Goal: Contribute content: Add original content to the website for others to see

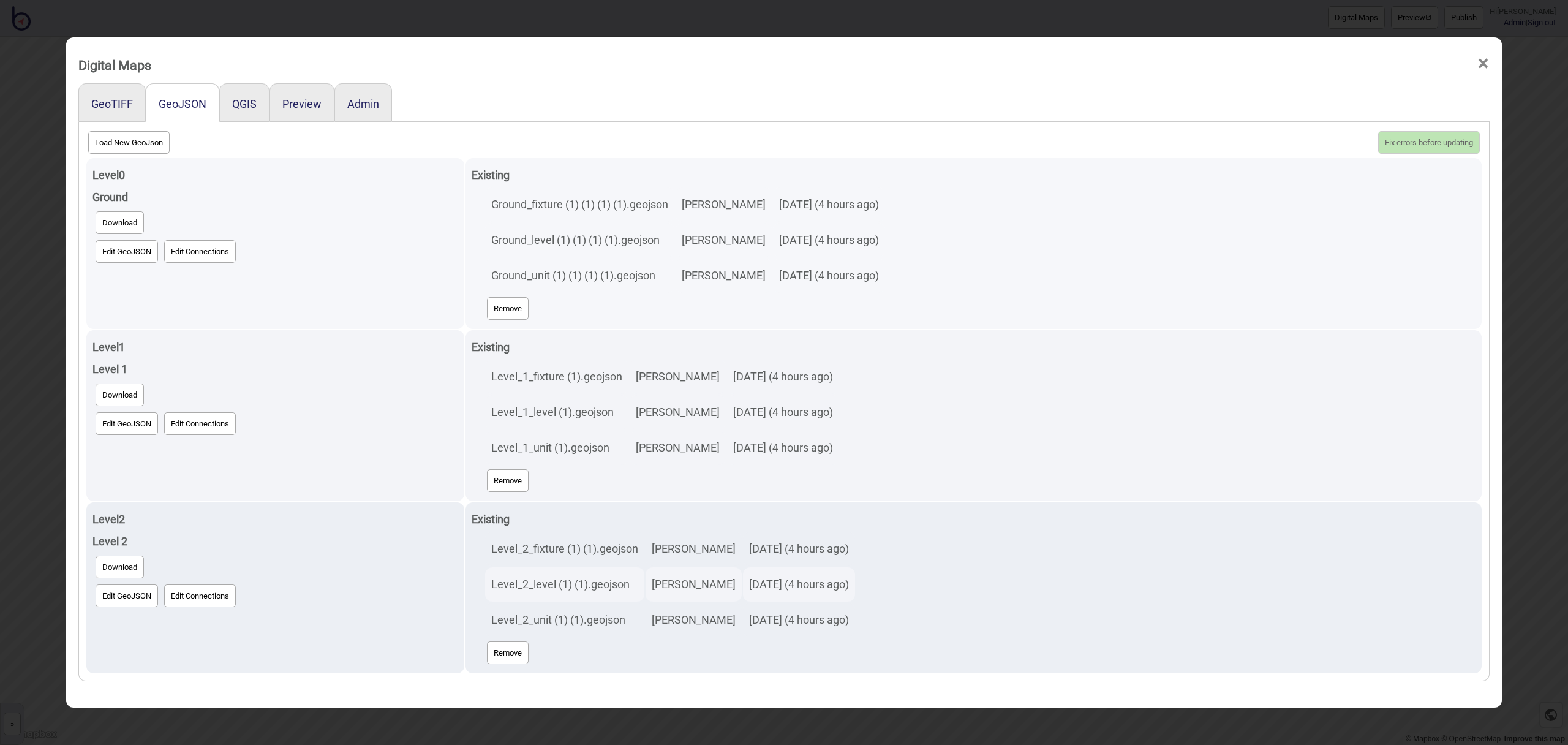
scroll to position [7, 0]
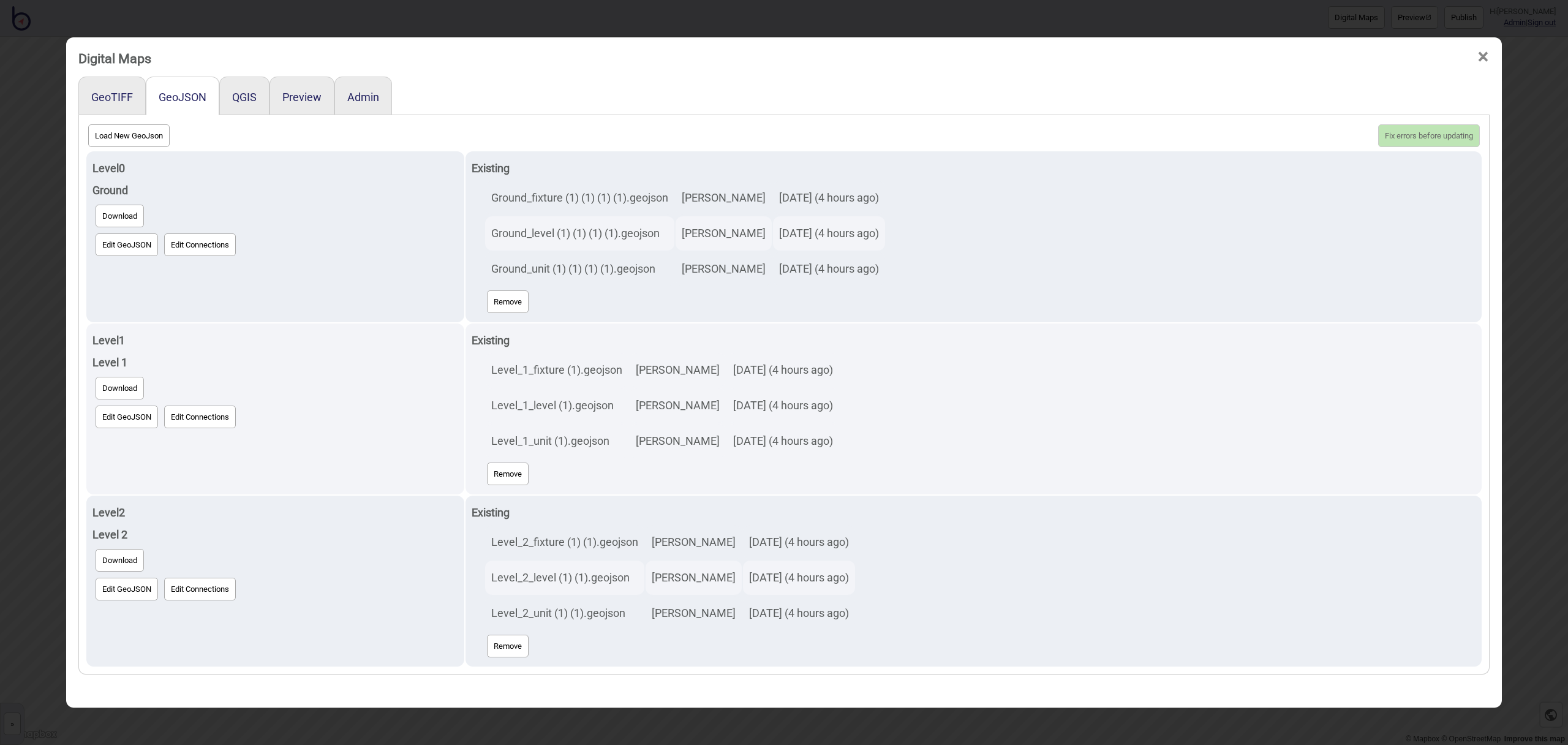
click at [164, 141] on button "Load New GeoJson" at bounding box center [129, 135] width 82 height 23
click input "file" at bounding box center [0, 0] width 0 height 0
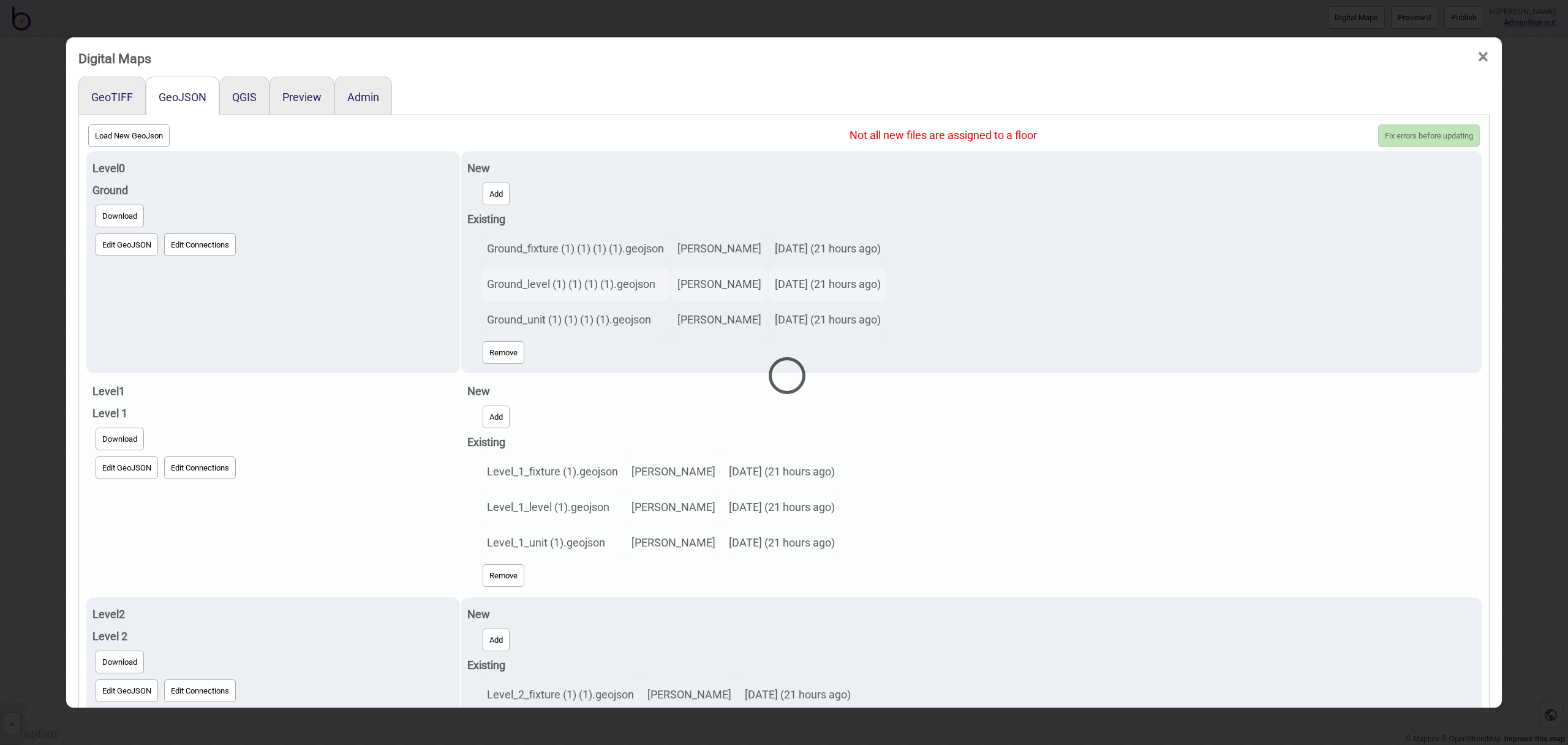
select select "Ground_level (1) (1) (1) (1).geojson"
select select "Ground_unit (1) (1) (1) (1).geojson"
select select "Level_1_fixture (1).geojson"
select select "Level_1_level (1).geojson"
select select "Level_1_unit (1).geojson"
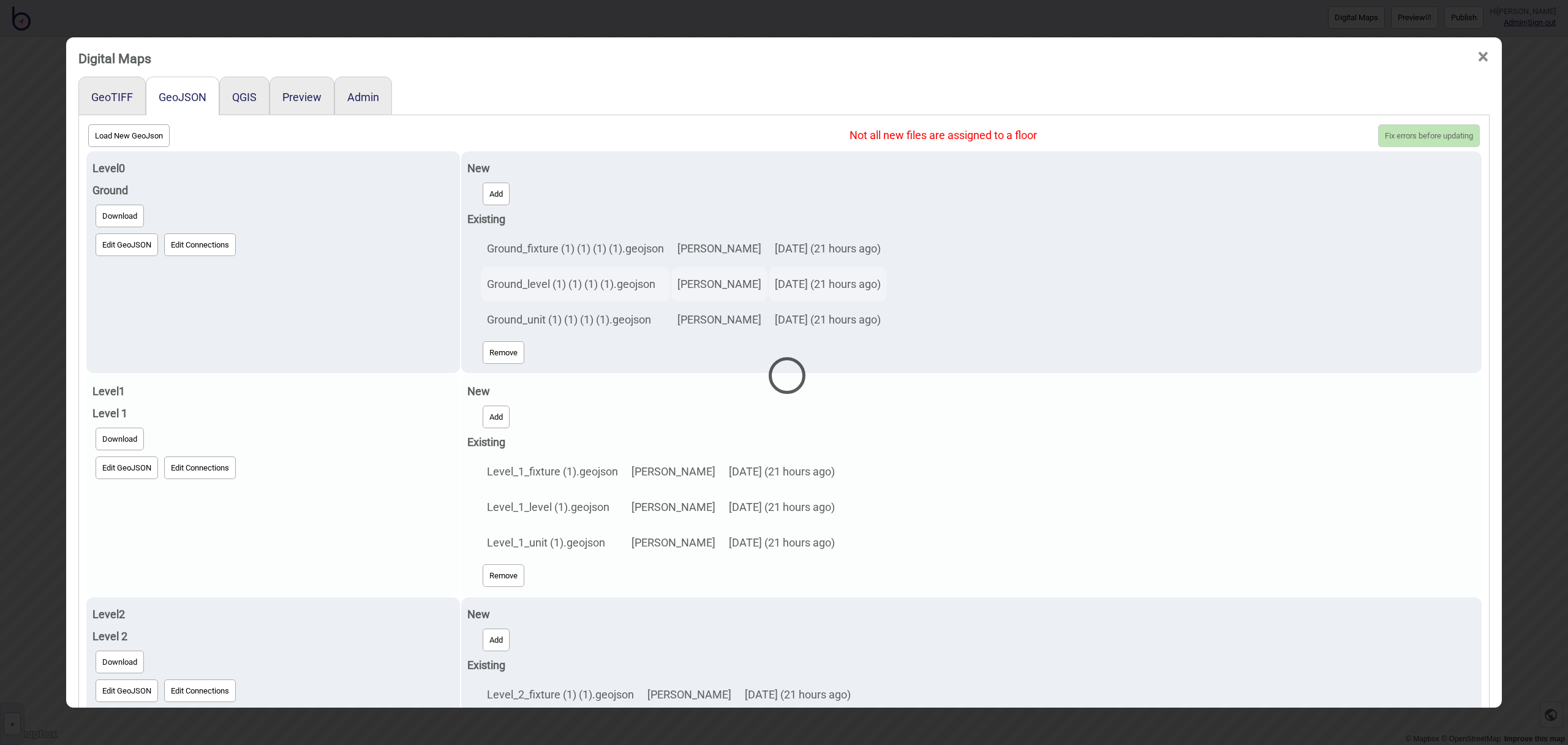
select select "Level_2_fixture (1) (1).geojson"
select select "Level_2_level (1) (1).geojson"
select select "Level_2_unit (1) (1).geojson"
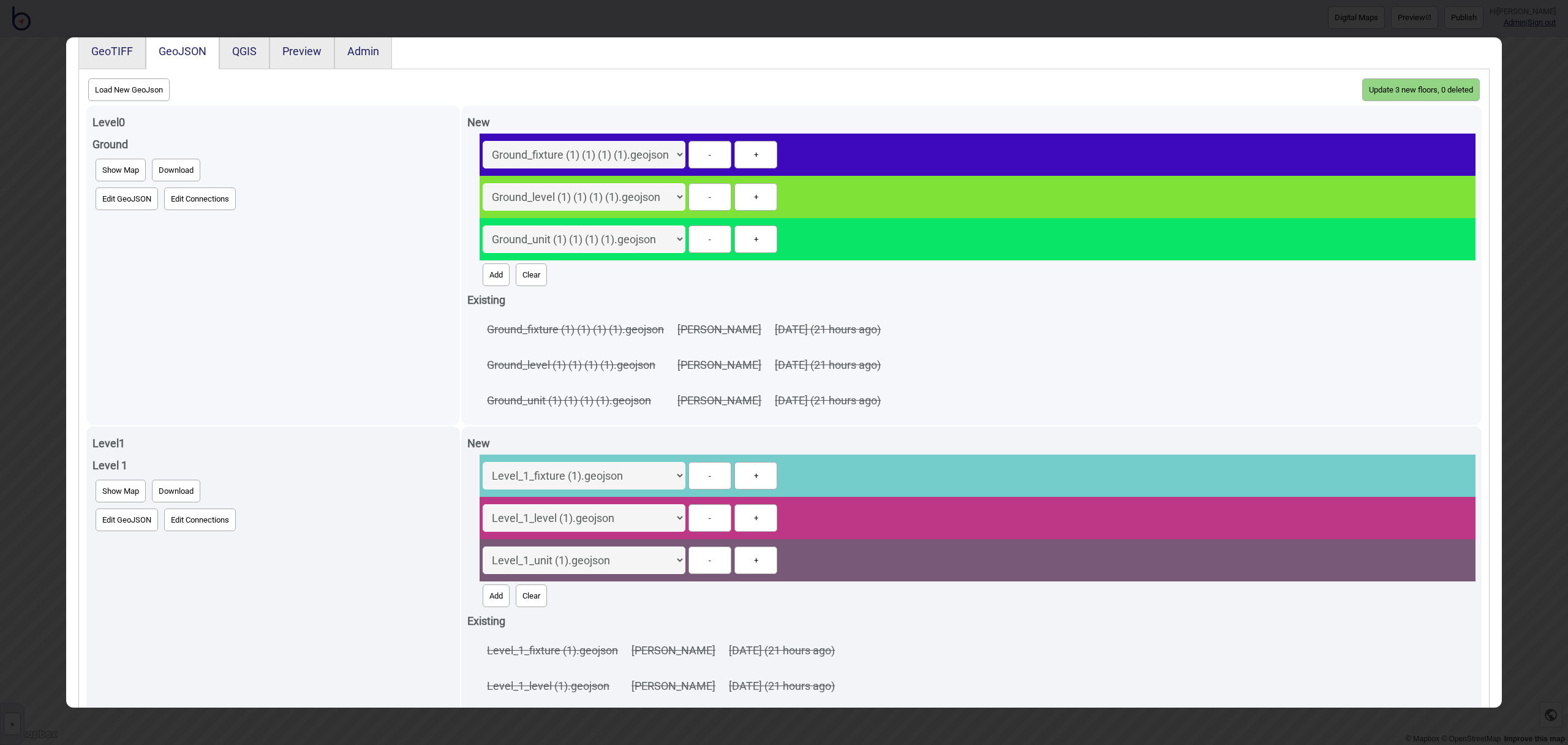
scroll to position [0, 0]
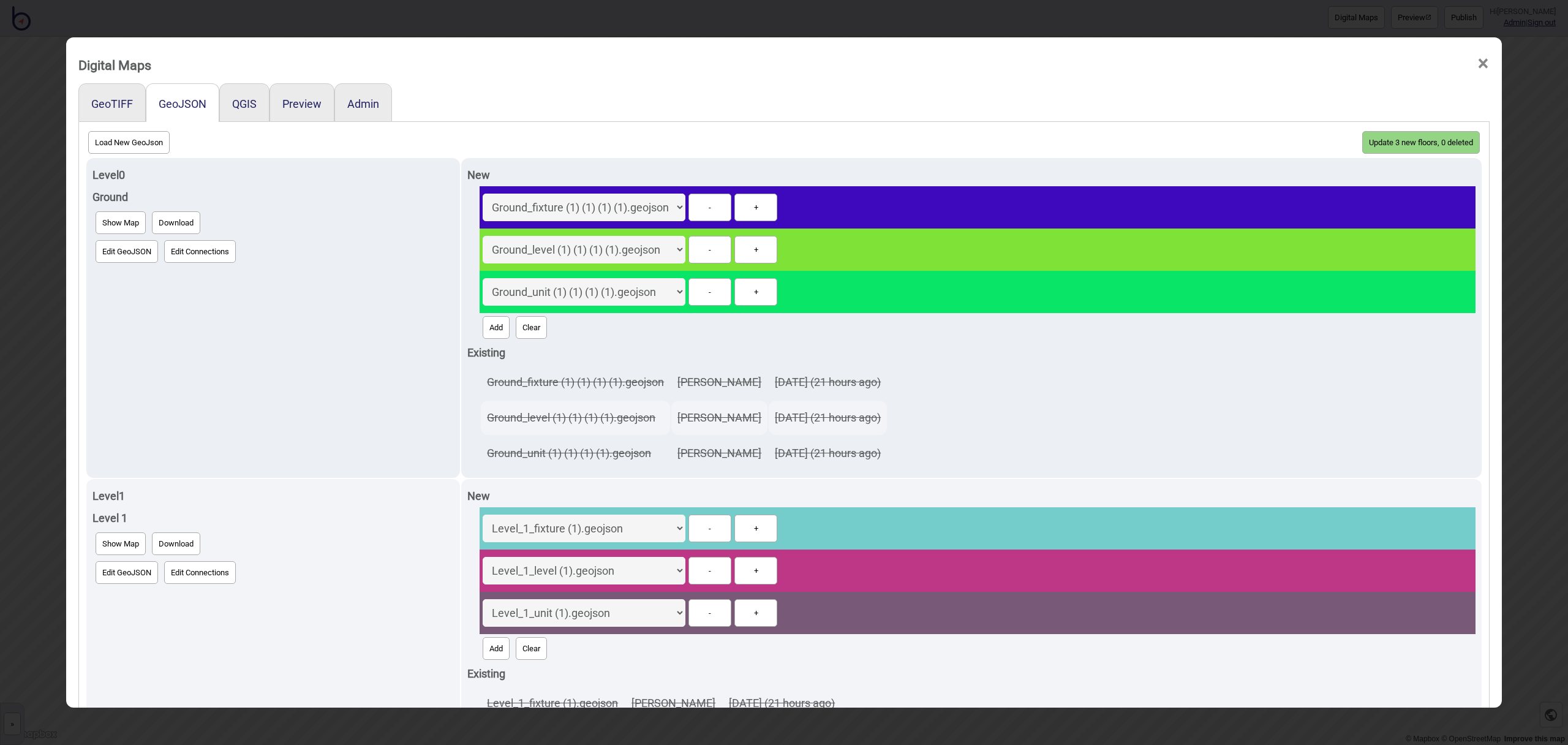
click at [1444, 145] on button "Update 3 new floors, 0 deleted" at bounding box center [1421, 142] width 118 height 23
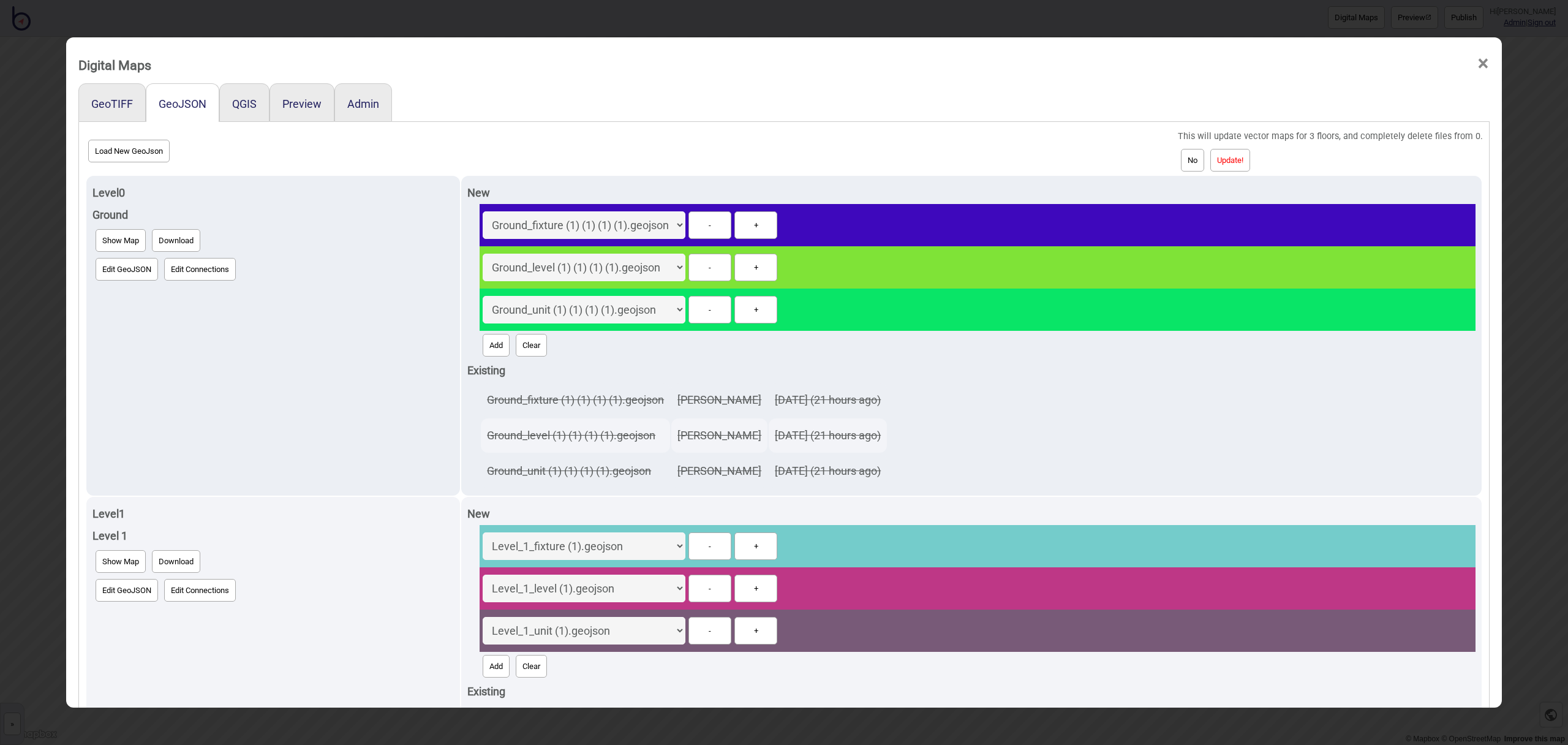
click at [1244, 158] on button "Update!" at bounding box center [1230, 160] width 40 height 23
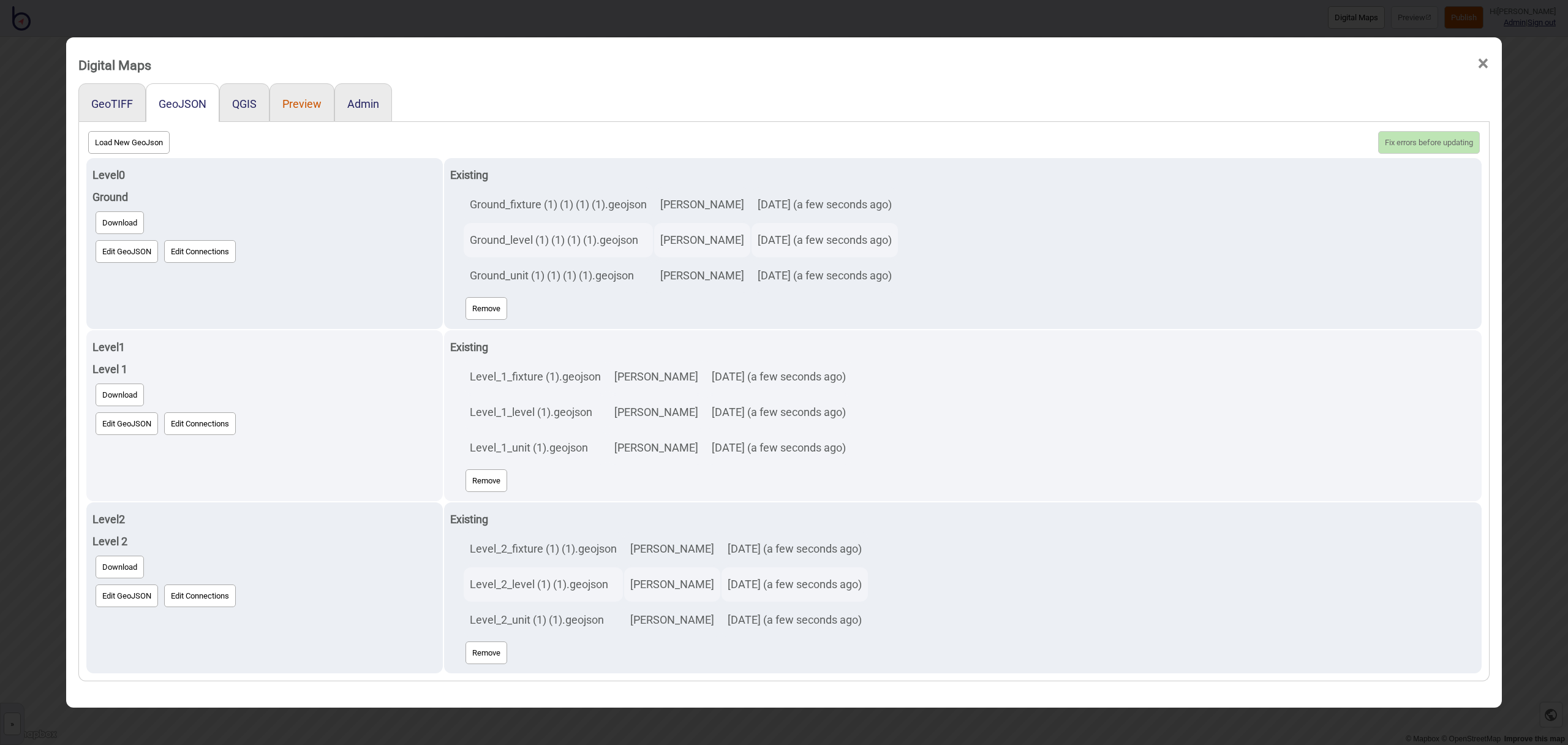
click at [306, 106] on button "Preview" at bounding box center [302, 104] width 40 height 13
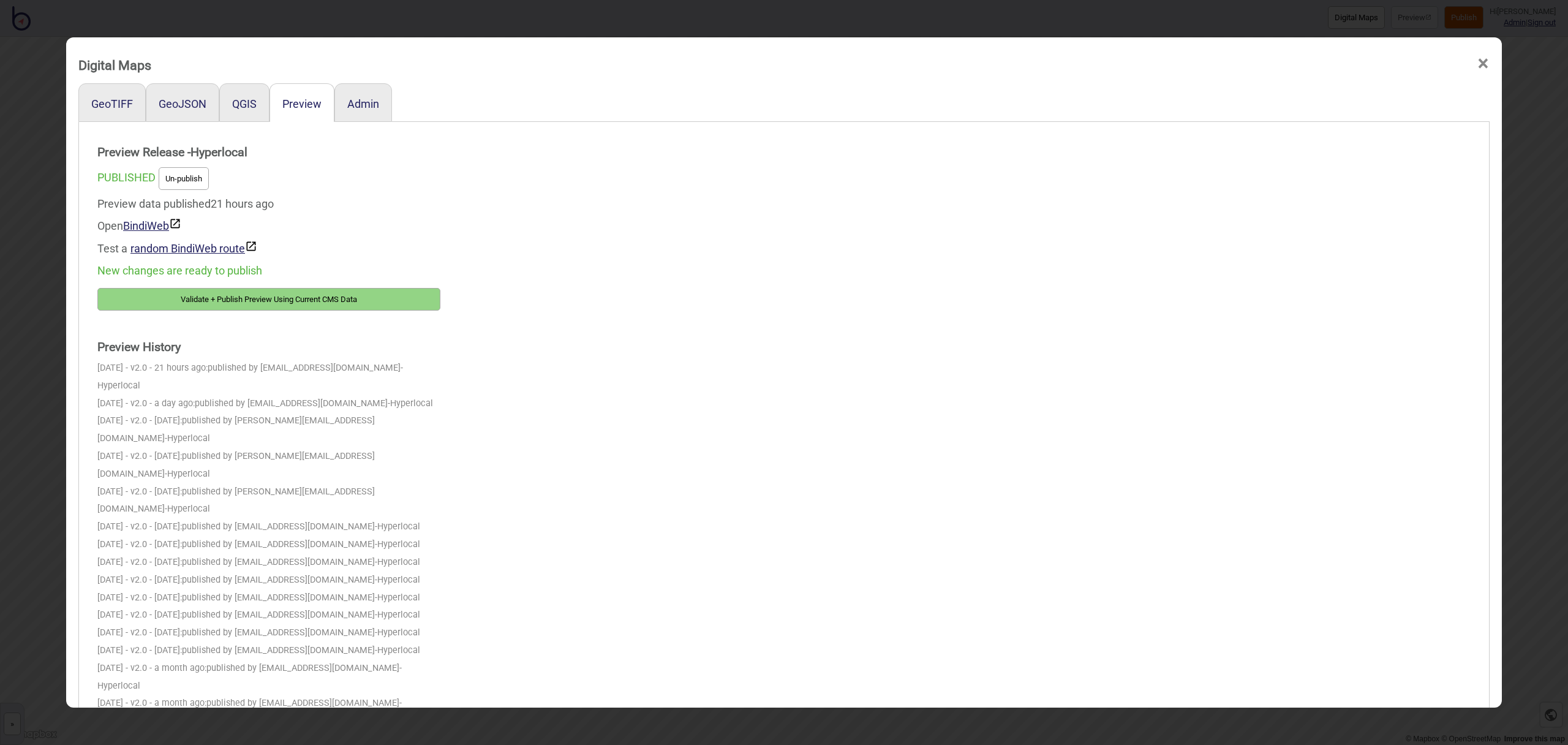
click at [387, 294] on button "Validate + Publish Preview Using Current CMS Data" at bounding box center [269, 299] width 343 height 23
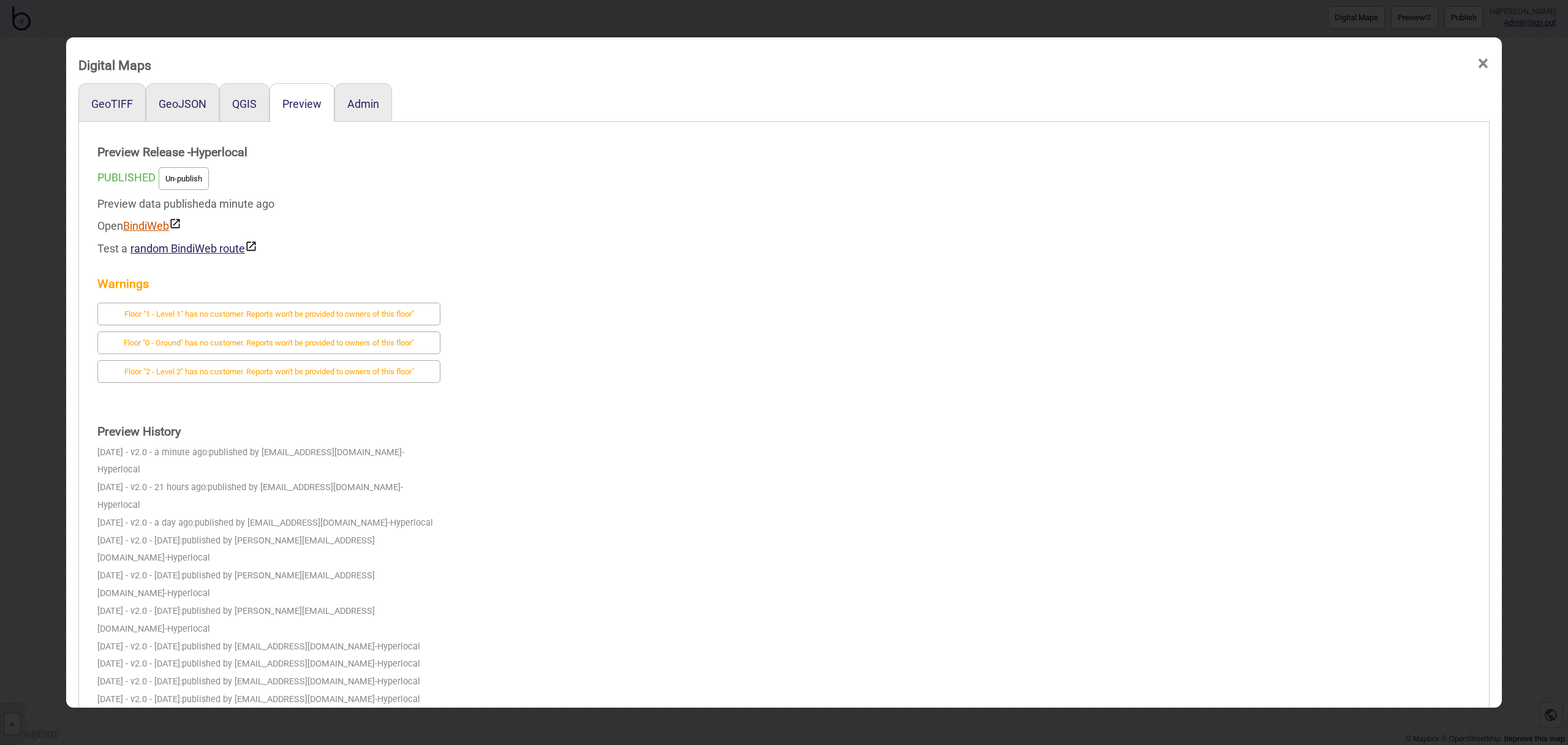
click at [157, 222] on link "BindiWeb" at bounding box center [153, 225] width 58 height 13
click at [182, 112] on div "GeoJSON" at bounding box center [182, 103] width 73 height 39
click at [184, 107] on button "GeoJSON" at bounding box center [182, 104] width 48 height 13
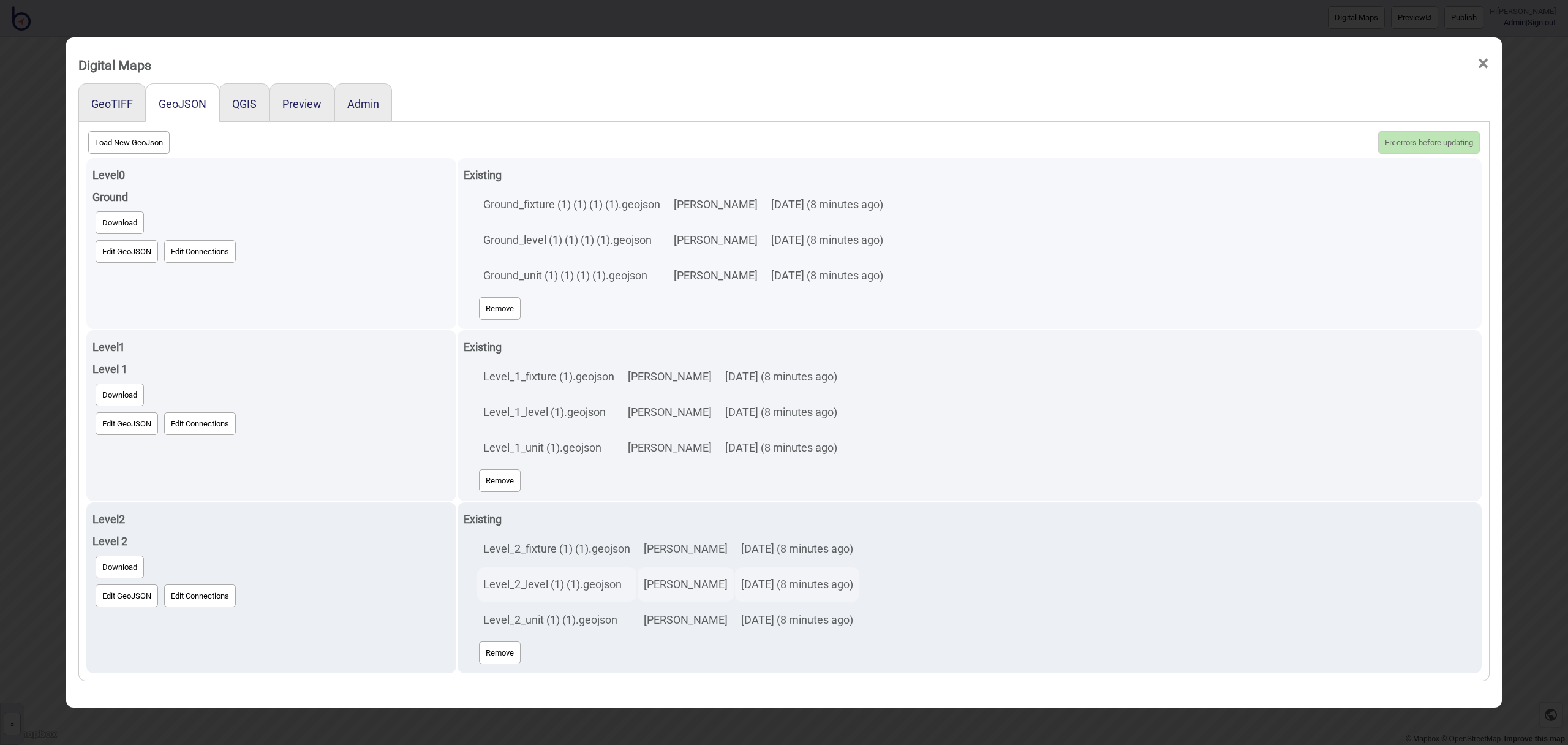
click at [123, 256] on button "Edit GeoJSON" at bounding box center [127, 251] width 62 height 23
